Goal: Information Seeking & Learning: Learn about a topic

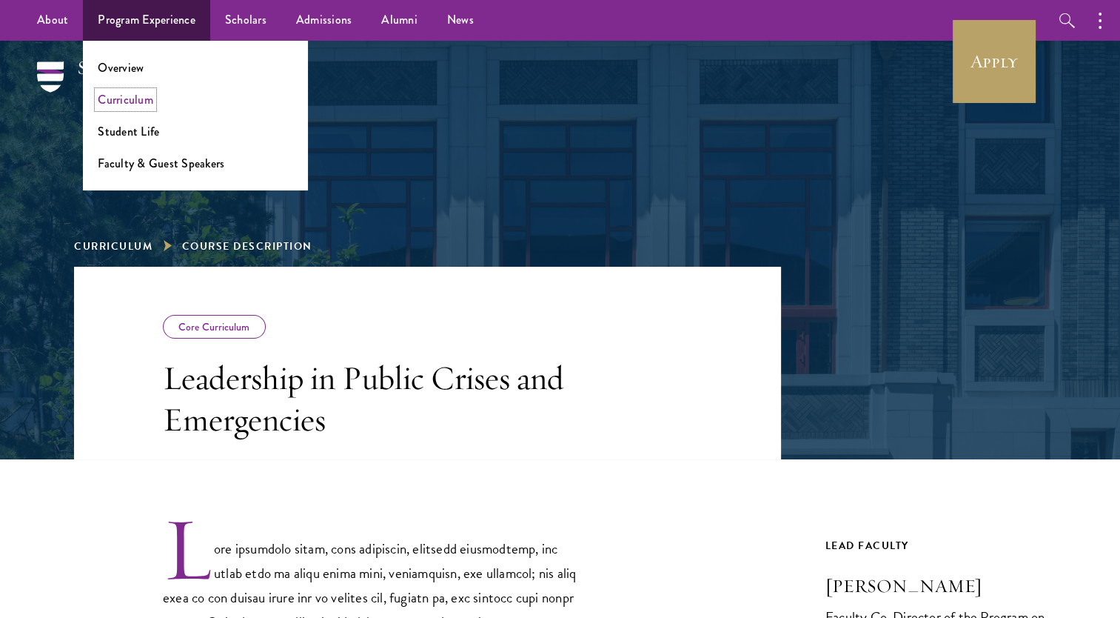
click at [138, 96] on link "Curriculum" at bounding box center [126, 99] width 56 height 17
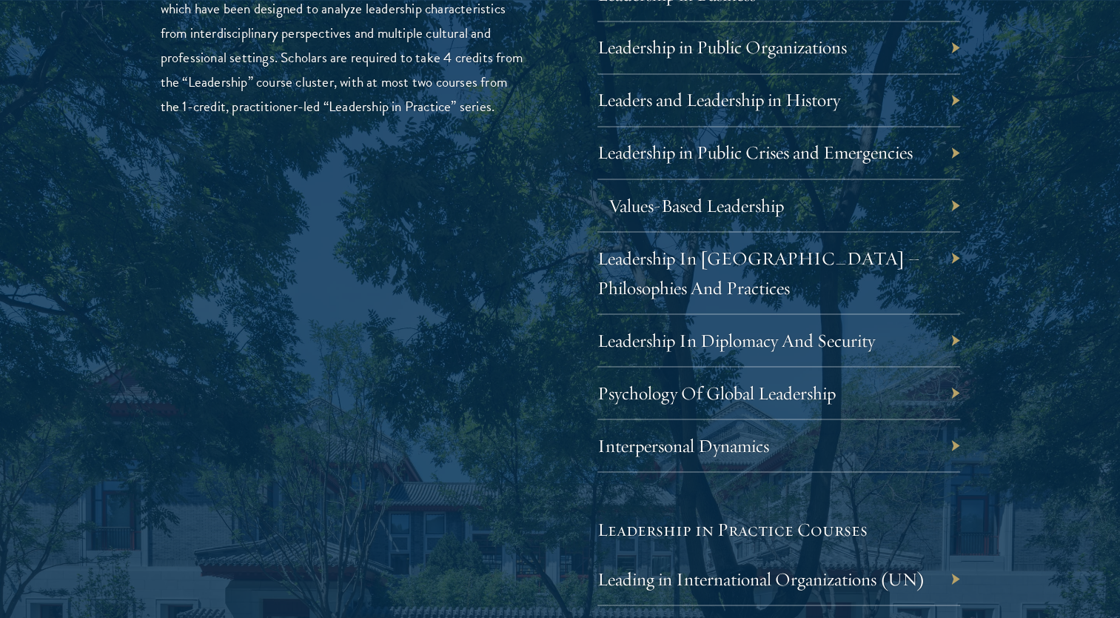
scroll to position [2616, 0]
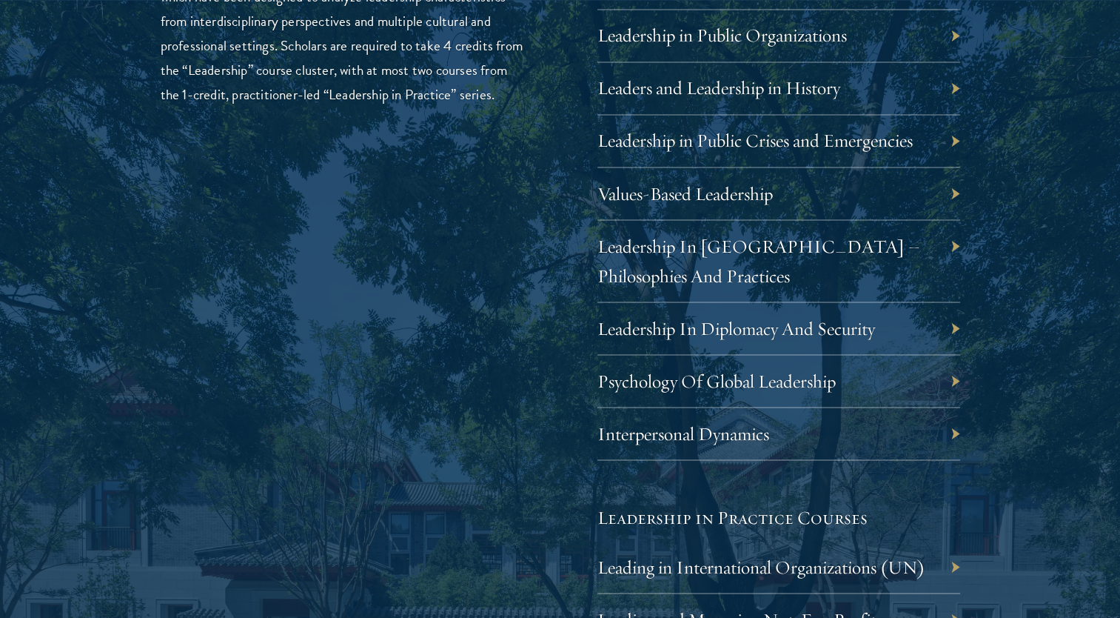
click at [691, 258] on div "Leadership In [GEOGRAPHIC_DATA] – Philosophies And Practices" at bounding box center [779, 261] width 363 height 82
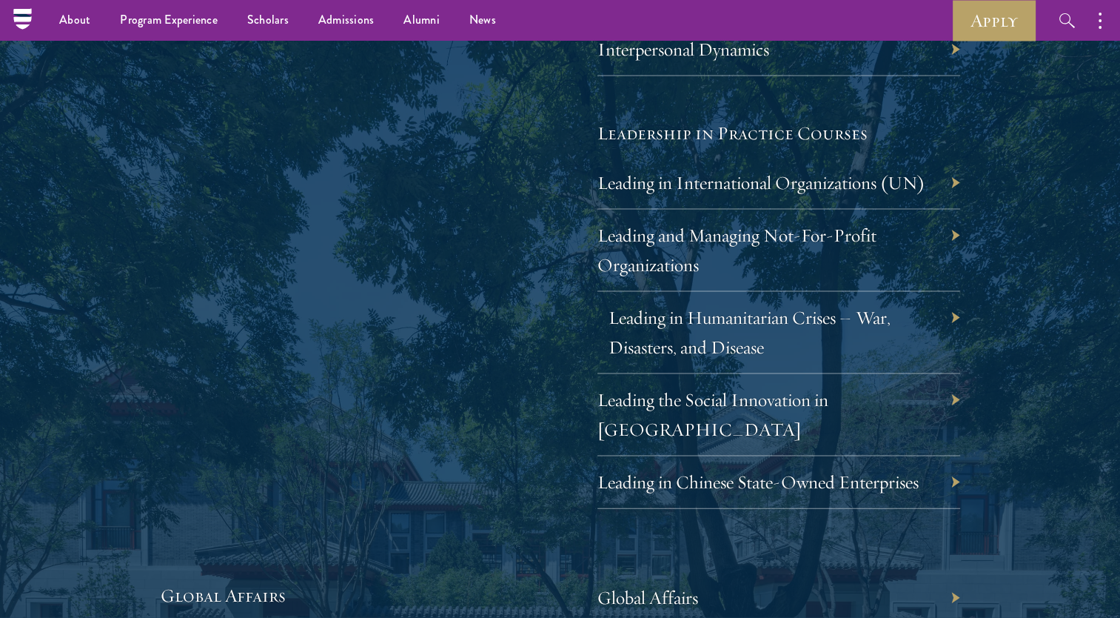
scroll to position [2993, 0]
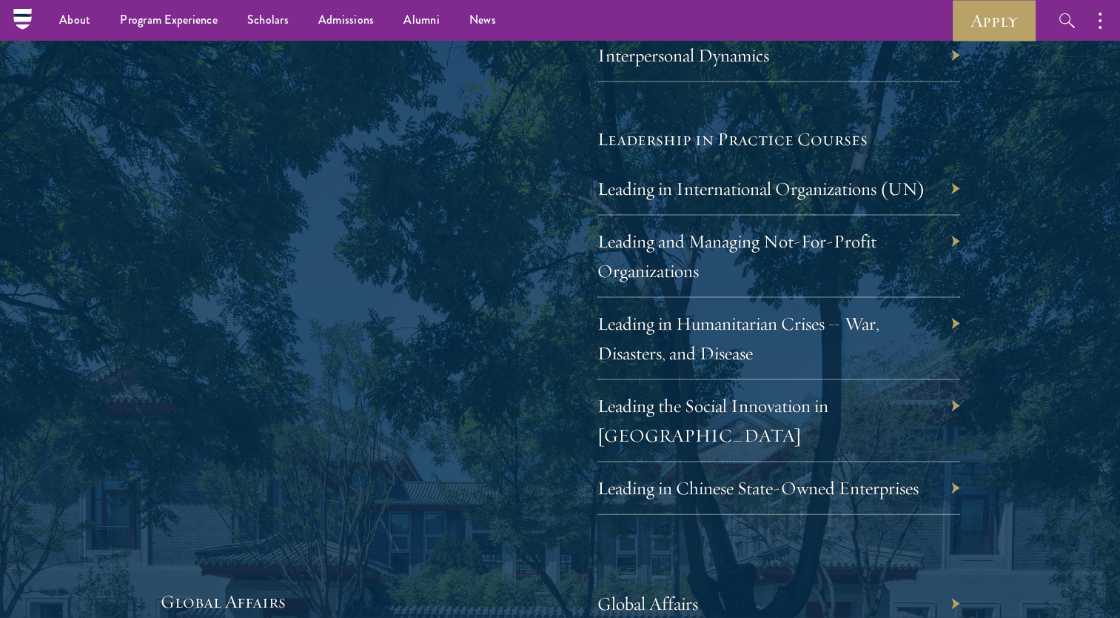
drag, startPoint x: 744, startPoint y: 235, endPoint x: 487, endPoint y: 310, distance: 267.6
click at [487, 310] on div "Leadership Scholars will choose between an offering of leadership courses, whic…" at bounding box center [342, 29] width 363 height 972
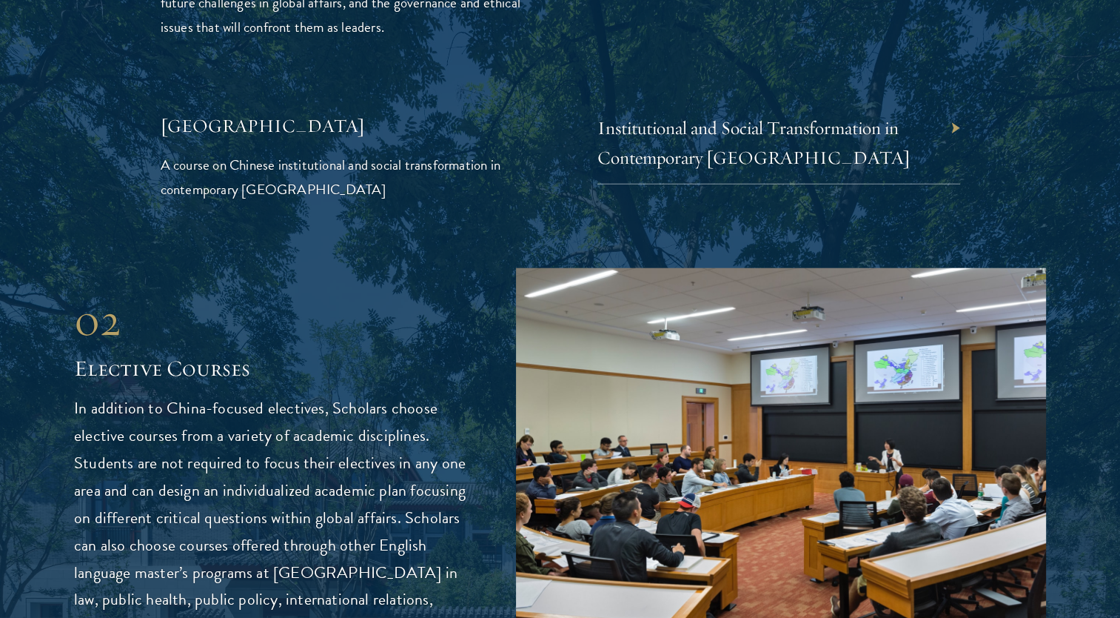
scroll to position [3661, 0]
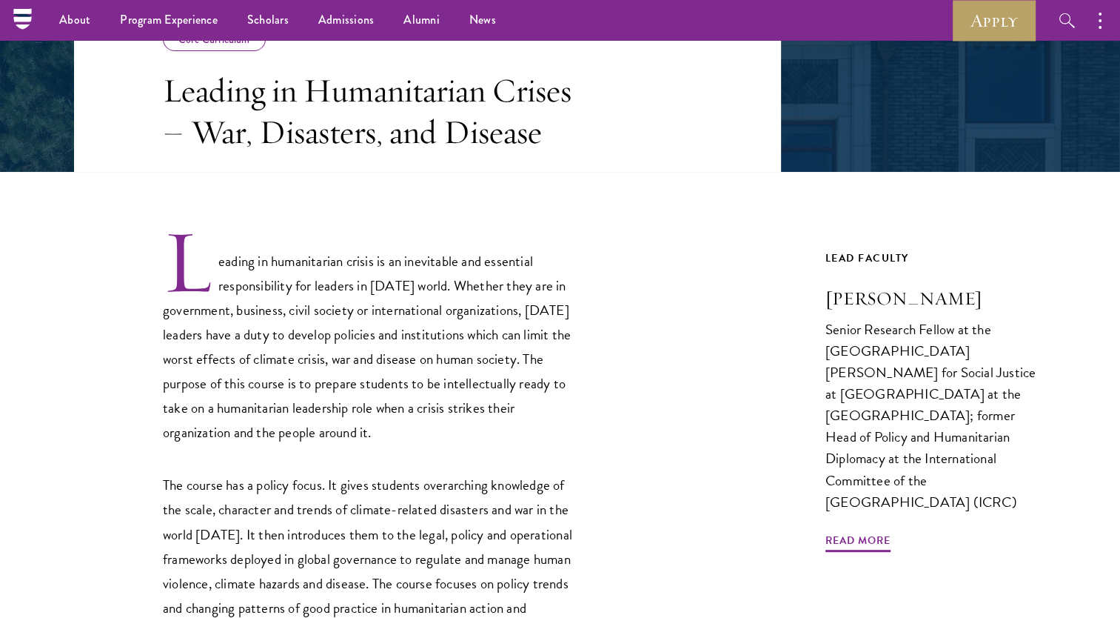
scroll to position [281, 0]
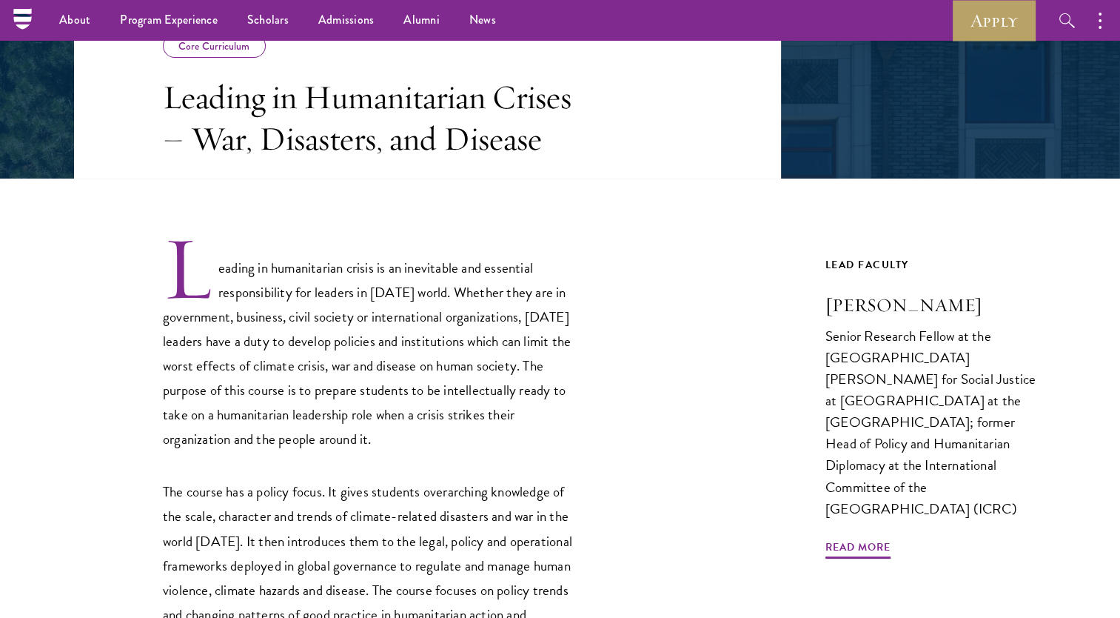
click at [373, 116] on h3 "Leading in Humanitarian Crises – War, Disasters, and Disease" at bounding box center [374, 117] width 422 height 83
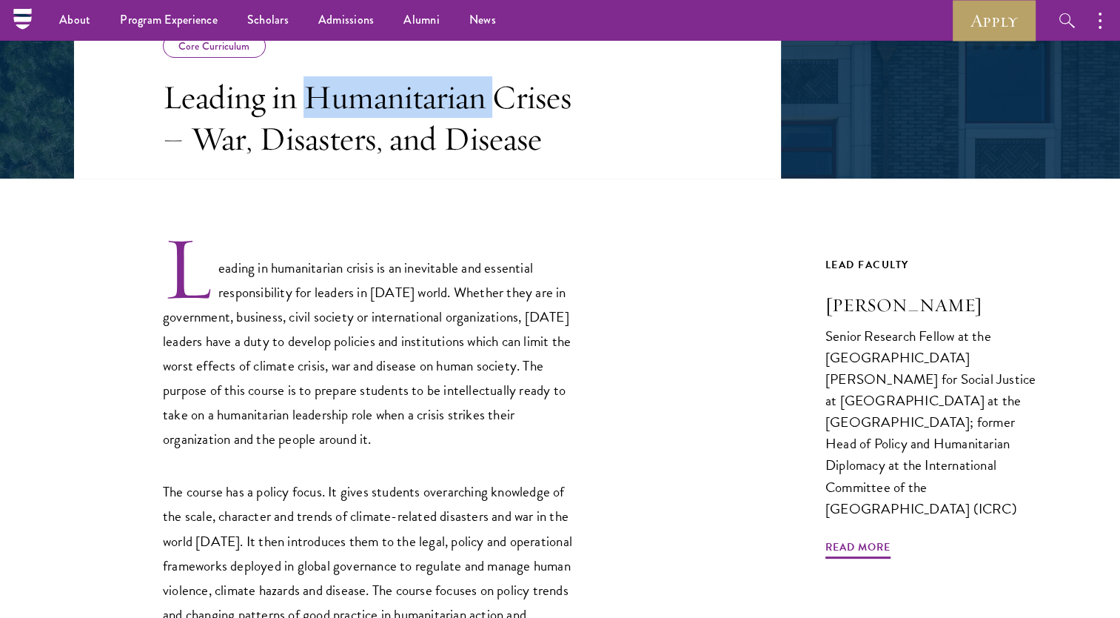
click at [373, 116] on h3 "Leading in Humanitarian Crises – War, Disasters, and Disease" at bounding box center [374, 117] width 422 height 83
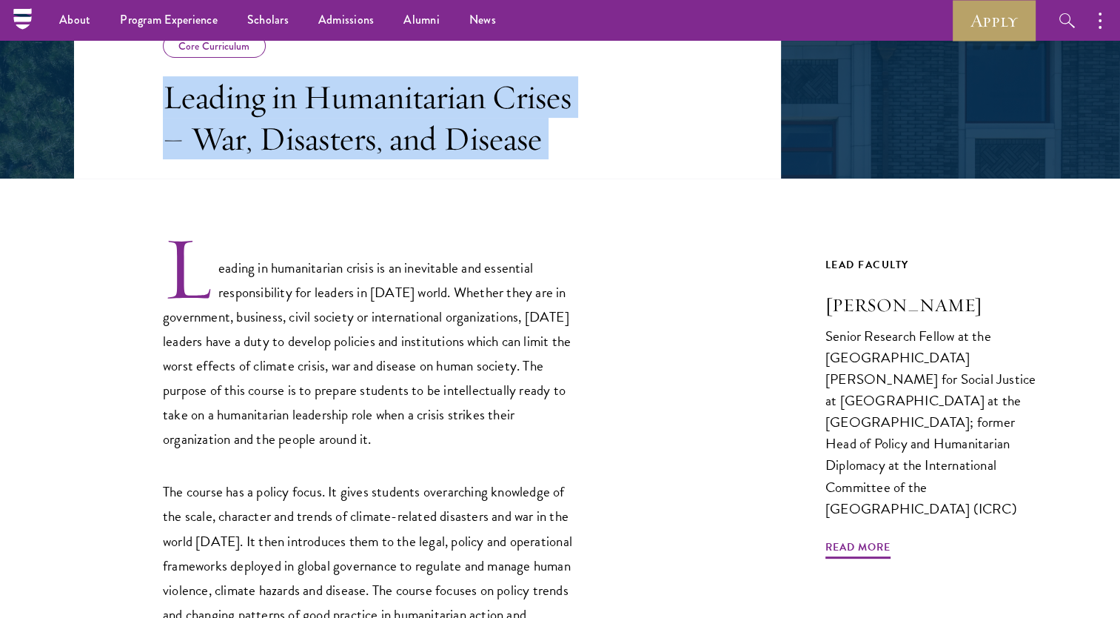
click at [373, 116] on h3 "Leading in Humanitarian Crises – War, Disasters, and Disease" at bounding box center [374, 117] width 422 height 83
copy div "Leading in Humanitarian Crises – War, Disasters, and Disease"
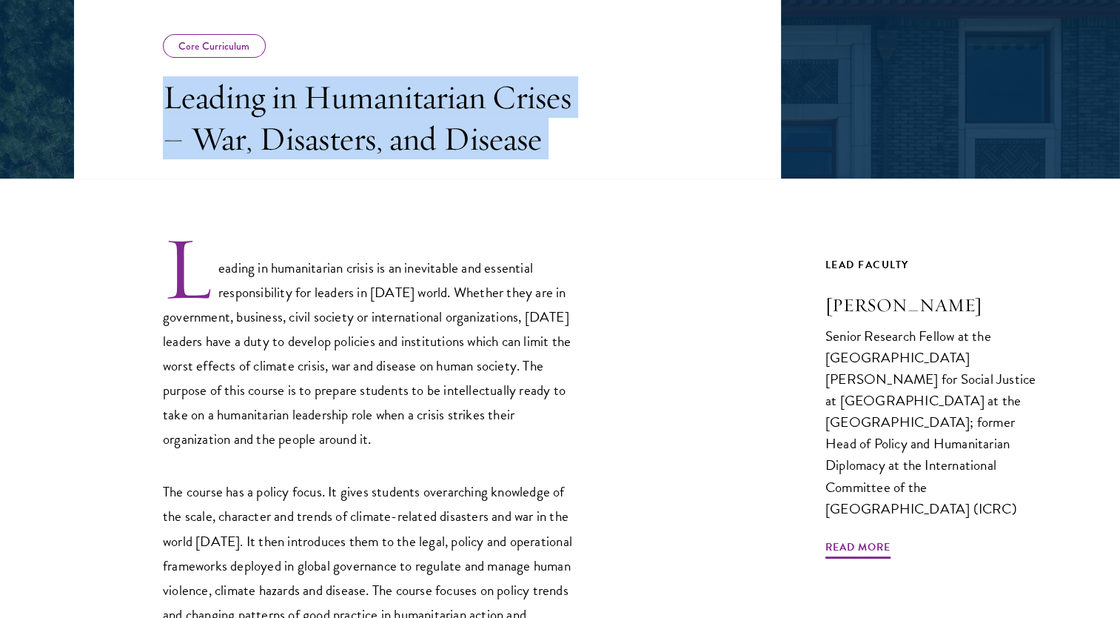
scroll to position [322, 0]
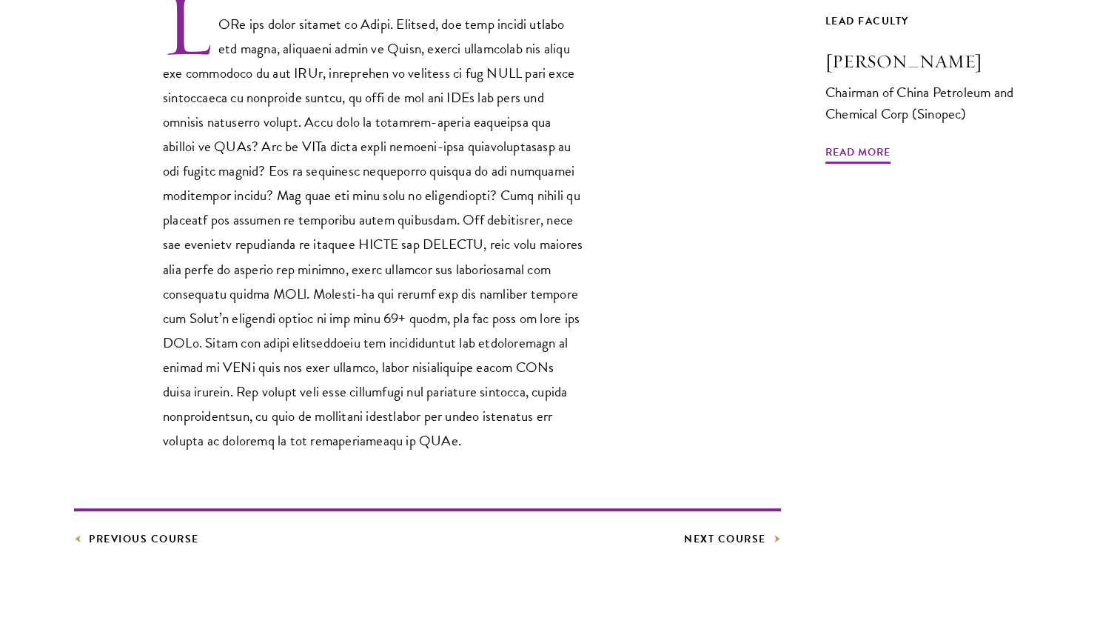
scroll to position [565, 0]
